Goal: Transaction & Acquisition: Purchase product/service

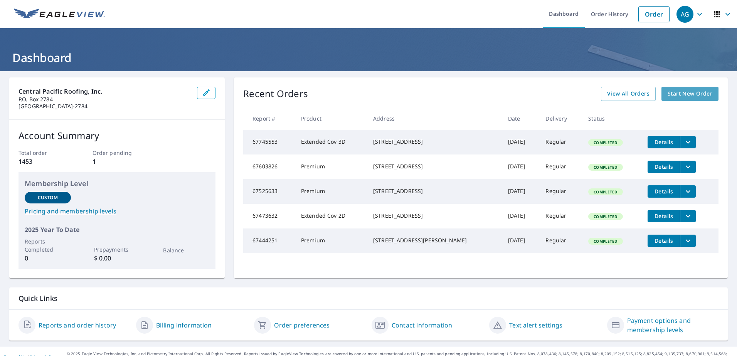
click at [681, 97] on span "Start New Order" at bounding box center [689, 94] width 45 height 10
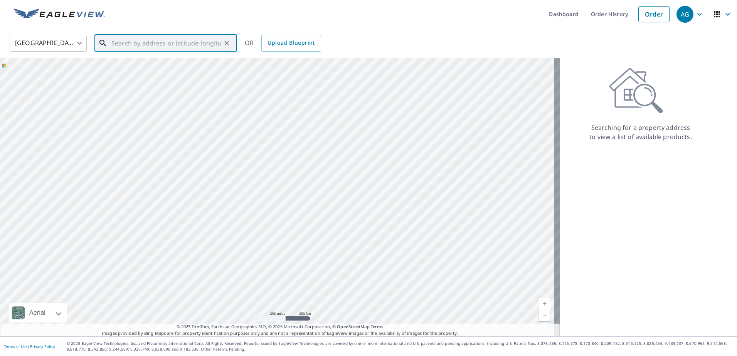
click at [112, 45] on input "text" at bounding box center [166, 43] width 110 height 22
click at [107, 70] on icon at bounding box center [105, 69] width 9 height 9
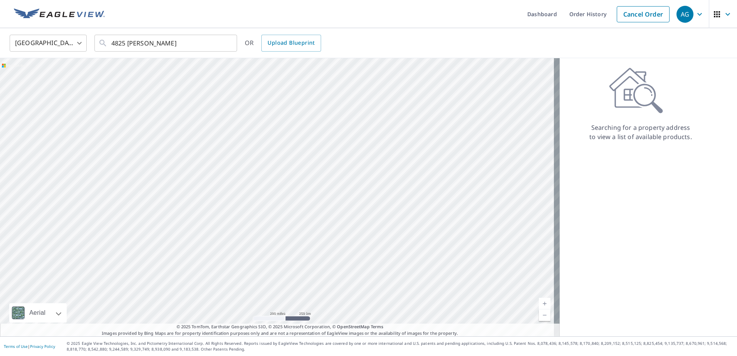
type input "[STREET_ADDRESS][PERSON_NAME]"
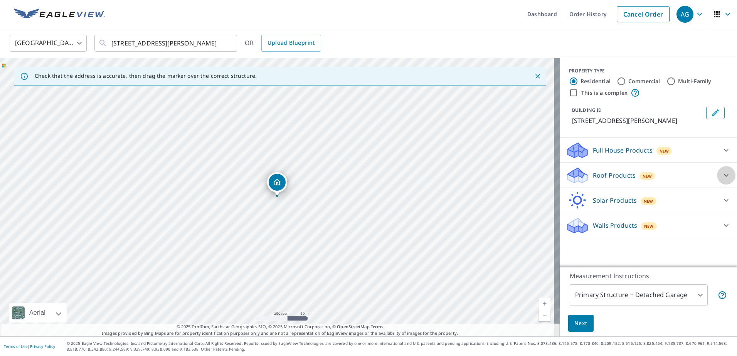
click at [724, 175] on icon at bounding box center [726, 175] width 5 height 3
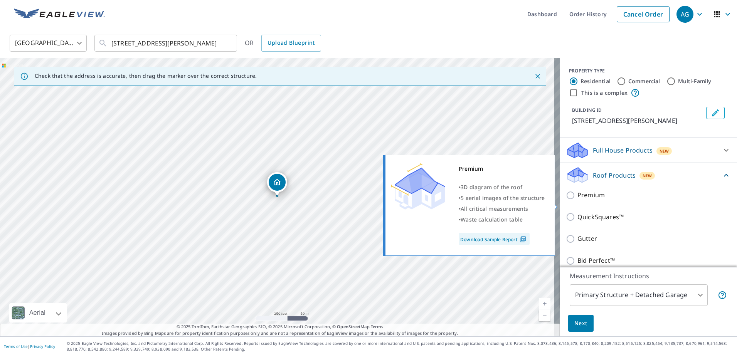
click at [566, 200] on input "Premium" at bounding box center [572, 195] width 12 height 9
checkbox input "true"
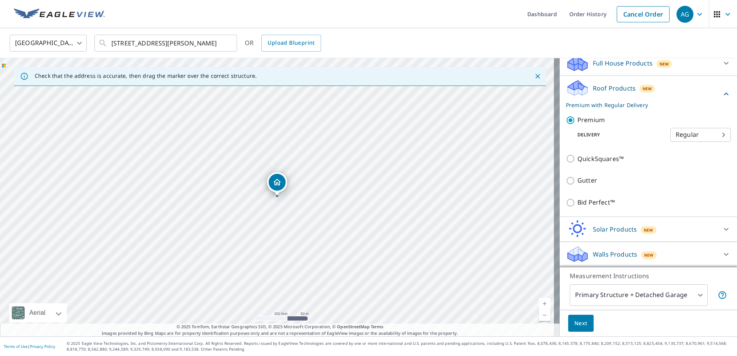
scroll to position [96, 0]
click at [574, 323] on span "Next" at bounding box center [580, 324] width 13 height 10
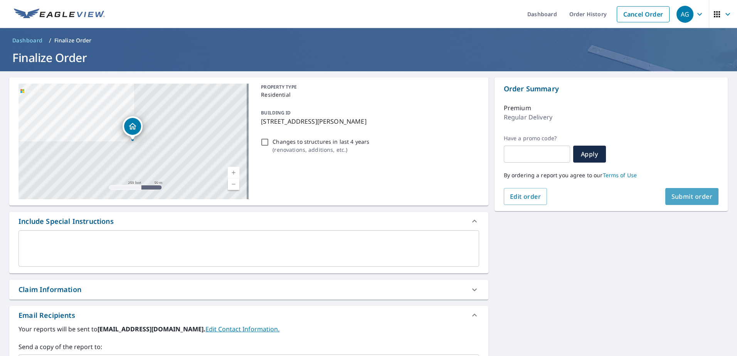
click at [676, 198] on span "Submit order" at bounding box center [691, 196] width 41 height 8
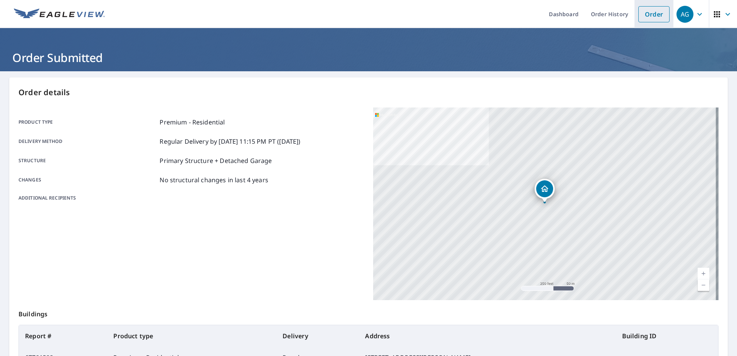
click at [651, 8] on link "Order" at bounding box center [653, 14] width 31 height 16
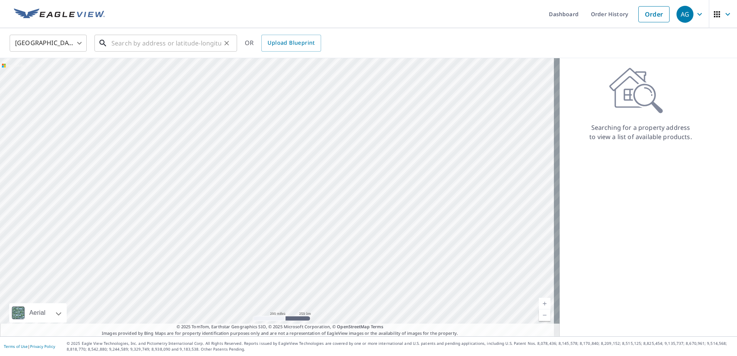
click at [141, 41] on input "text" at bounding box center [166, 43] width 110 height 22
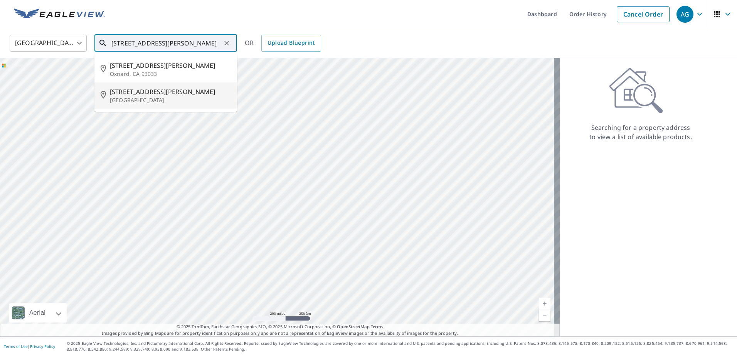
click at [129, 96] on p "[GEOGRAPHIC_DATA]" at bounding box center [170, 100] width 121 height 8
type input "[STREET_ADDRESS][PERSON_NAME]"
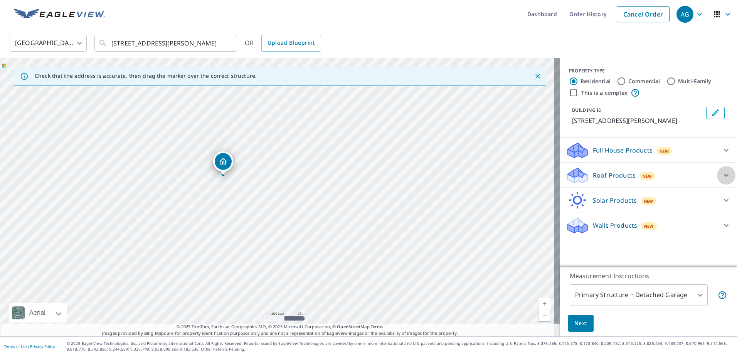
click at [721, 173] on icon at bounding box center [725, 175] width 9 height 9
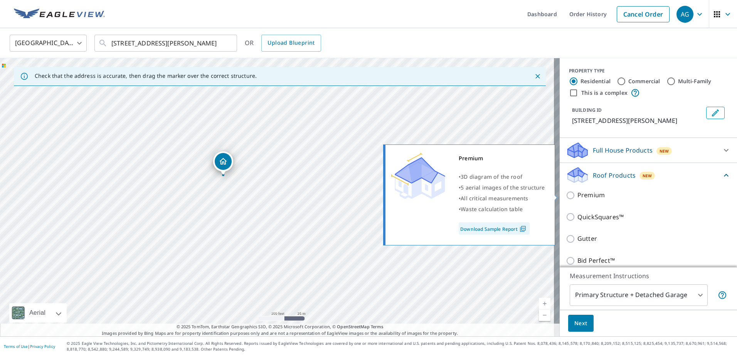
click at [566, 194] on input "Premium" at bounding box center [572, 195] width 12 height 9
checkbox input "true"
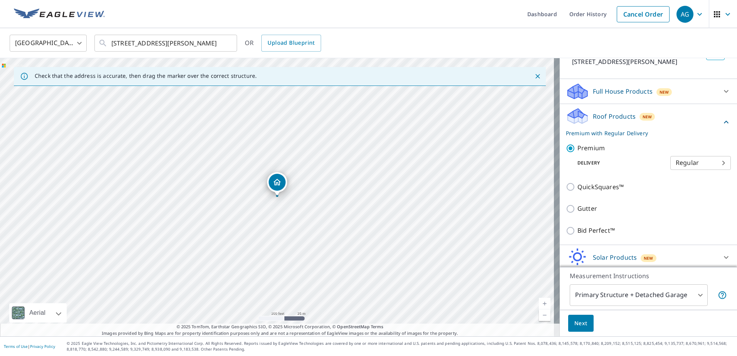
scroll to position [87, 0]
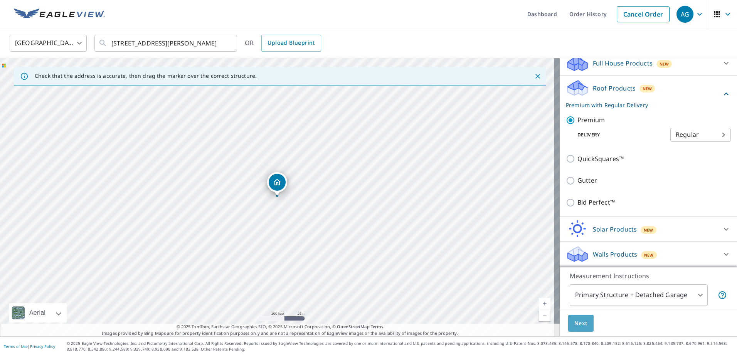
click at [574, 321] on span "Next" at bounding box center [580, 324] width 13 height 10
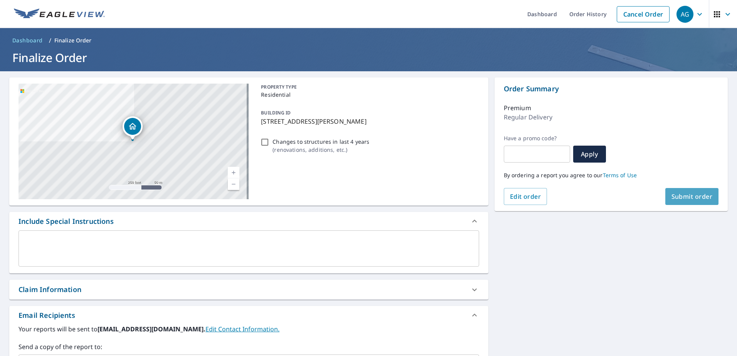
click at [671, 197] on span "Submit order" at bounding box center [691, 196] width 41 height 8
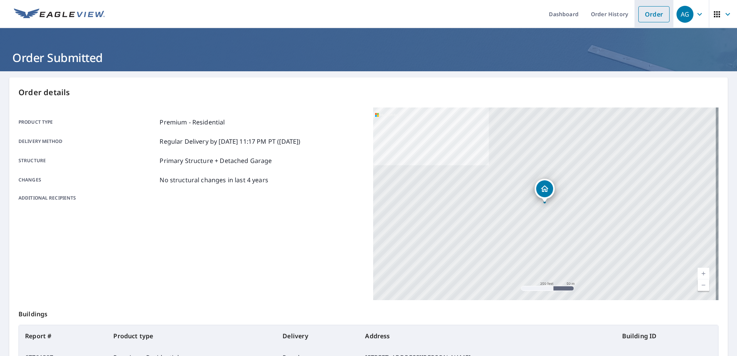
click at [648, 14] on link "Order" at bounding box center [653, 14] width 31 height 16
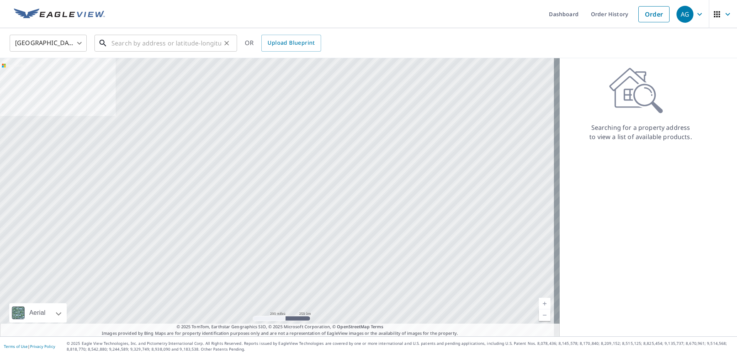
click at [149, 42] on input "text" at bounding box center [166, 43] width 110 height 22
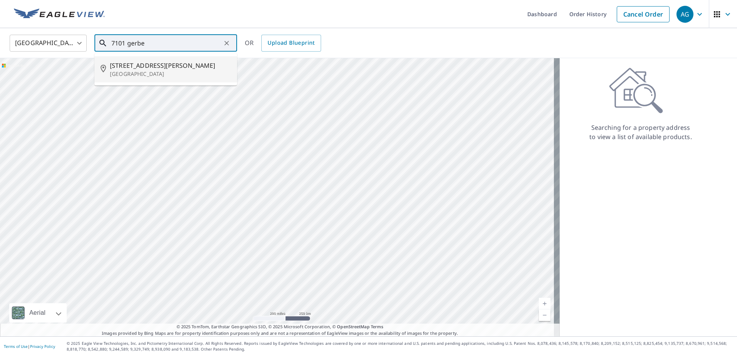
click at [136, 66] on span "[STREET_ADDRESS][PERSON_NAME]" at bounding box center [170, 65] width 121 height 9
type input "[STREET_ADDRESS][PERSON_NAME]"
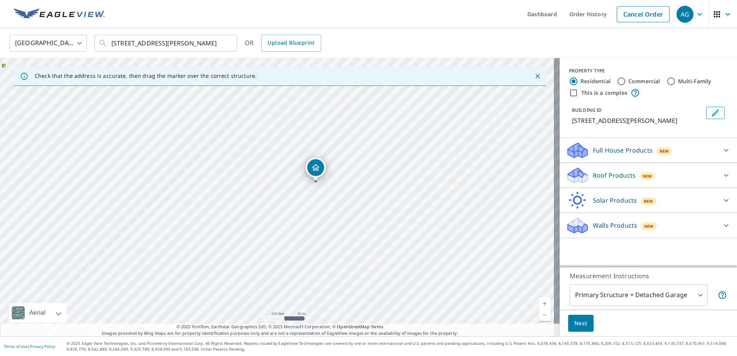
drag, startPoint x: 371, startPoint y: 160, endPoint x: 410, endPoint y: 145, distance: 41.2
click at [410, 145] on div "[STREET_ADDRESS][PERSON_NAME]" at bounding box center [279, 197] width 559 height 278
click at [381, 249] on div "[STREET_ADDRESS][PERSON_NAME]" at bounding box center [279, 197] width 559 height 278
click at [721, 173] on icon at bounding box center [725, 175] width 9 height 9
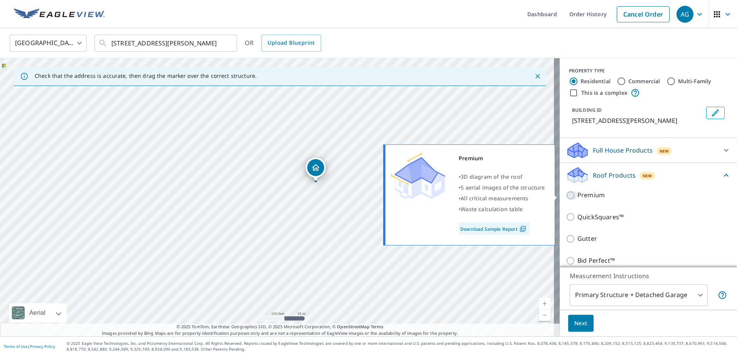
click at [566, 196] on input "Premium" at bounding box center [572, 195] width 12 height 9
checkbox input "true"
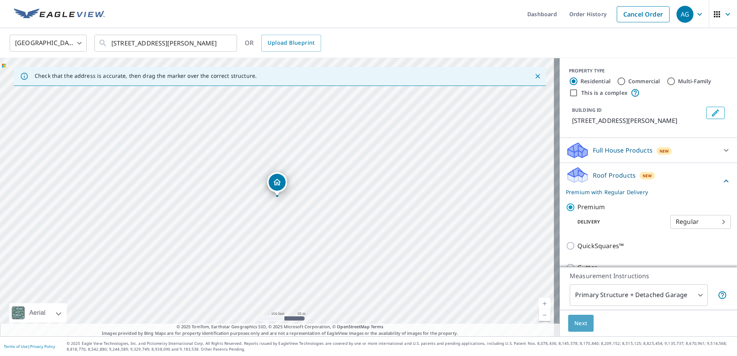
click at [574, 323] on span "Next" at bounding box center [580, 324] width 13 height 10
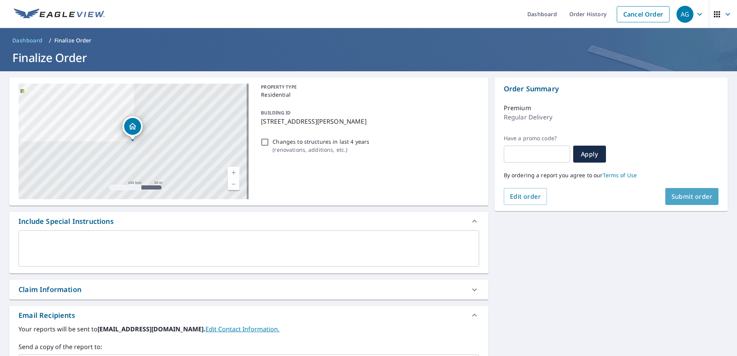
click at [675, 194] on span "Submit order" at bounding box center [691, 196] width 41 height 8
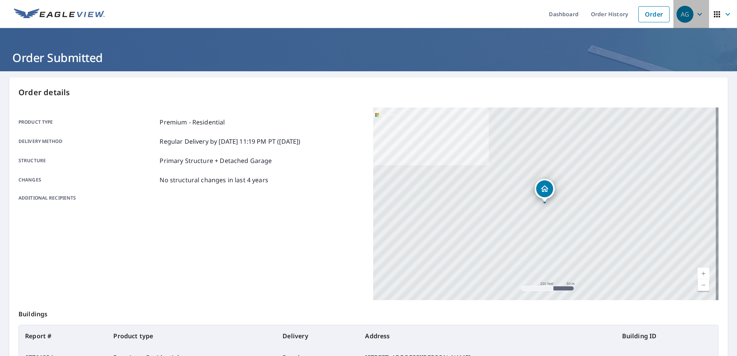
click at [695, 13] on icon "button" at bounding box center [699, 14] width 9 height 9
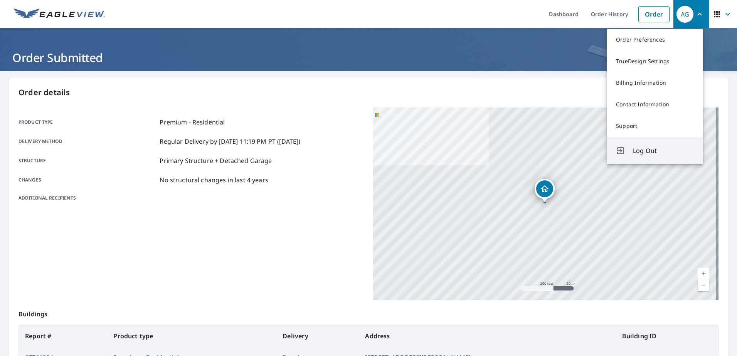
click at [638, 148] on span "Log Out" at bounding box center [663, 150] width 61 height 9
